Goal: Transaction & Acquisition: Subscribe to service/newsletter

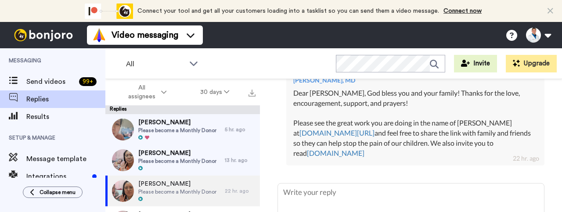
scroll to position [335, 0]
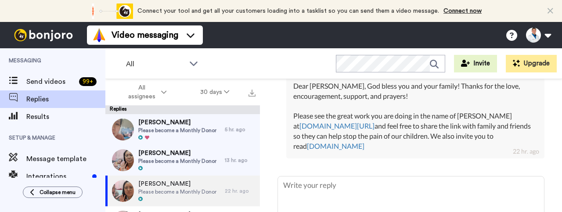
drag, startPoint x: 410, startPoint y: 155, endPoint x: 350, endPoint y: 97, distance: 82.6
click at [350, 97] on div "Dear [PERSON_NAME], God bless you and your family! Thanks for the love, encoura…" at bounding box center [415, 116] width 244 height 70
copy div "[DEMOGRAPHIC_DATA] bless you and your family! Thanks for the love, encouragemen…"
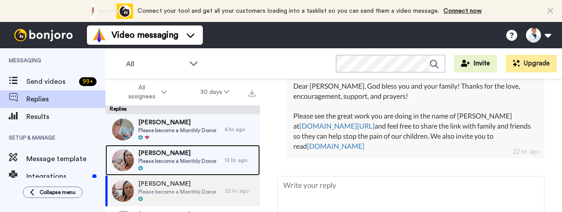
click at [176, 159] on span "Please become a Monthly Donor" at bounding box center [177, 161] width 78 height 7
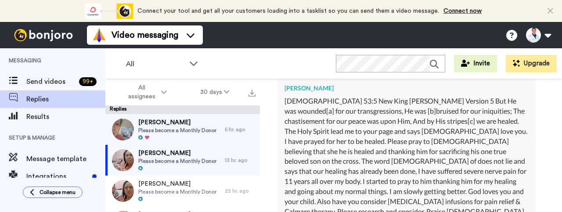
scroll to position [379, 0]
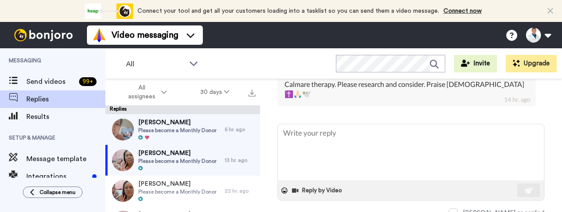
click at [55, 5] on div "Connect your tool now! Connect your tool and get all your customers loading int…" at bounding box center [281, 11] width 562 height 22
type textarea "x"
